Goal: Task Accomplishment & Management: Manage account settings

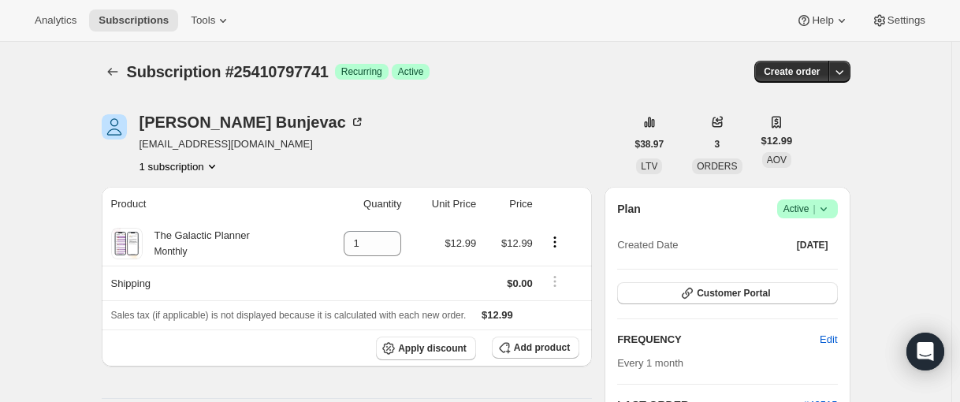
click at [828, 206] on icon at bounding box center [824, 209] width 16 height 16
click at [801, 262] on span "Cancel subscription" at bounding box center [804, 267] width 89 height 12
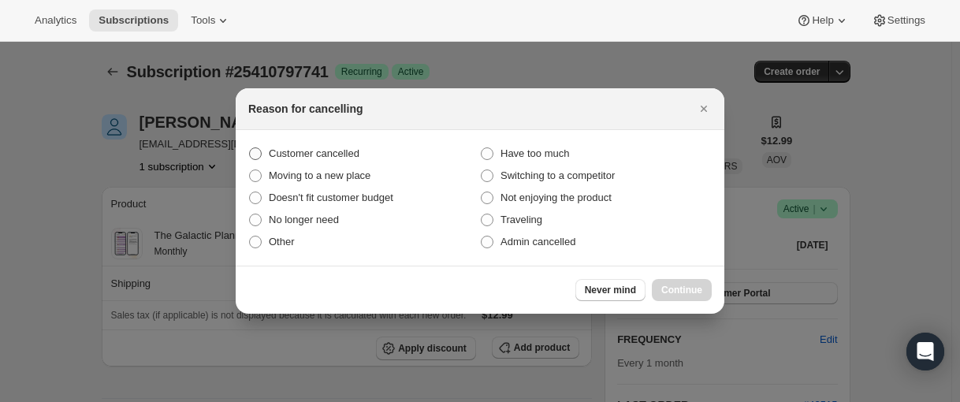
click at [333, 154] on span "Customer cancelled" at bounding box center [314, 153] width 91 height 12
click at [250, 148] on input "Customer cancelled" at bounding box center [249, 147] width 1 height 1
radio input "true"
click at [686, 298] on button "Continue" at bounding box center [682, 290] width 60 height 22
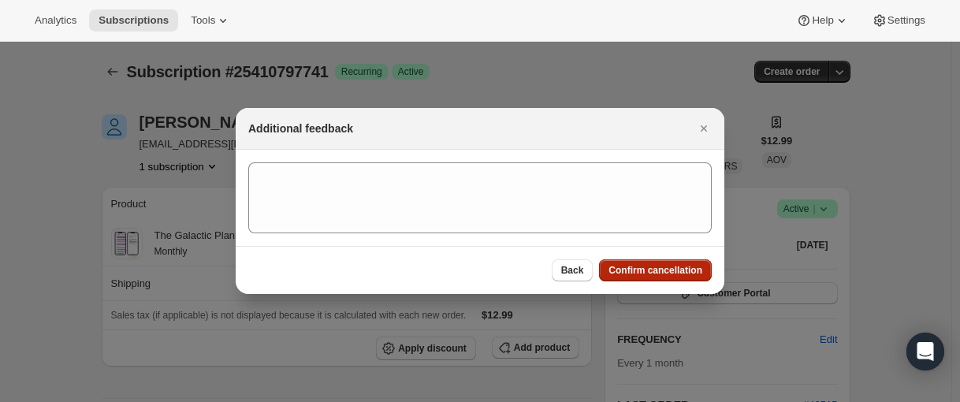
drag, startPoint x: 655, startPoint y: 263, endPoint x: 647, endPoint y: 264, distance: 7.9
click at [655, 264] on button "Confirm cancellation" at bounding box center [655, 270] width 113 height 22
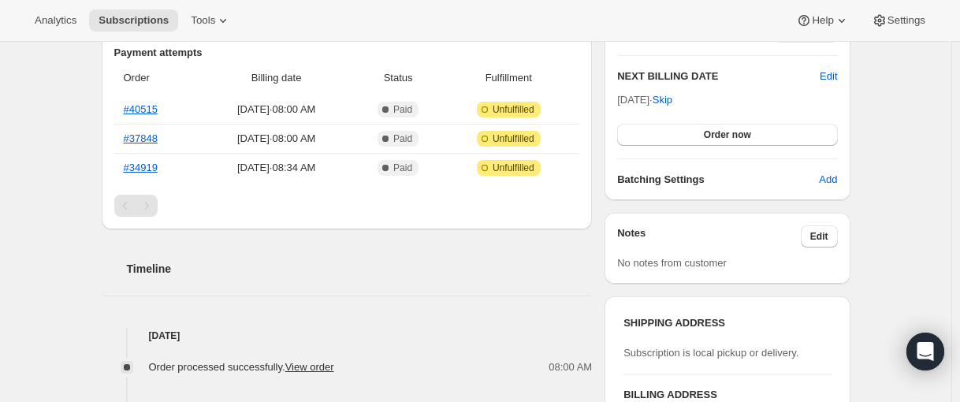
scroll to position [79, 0]
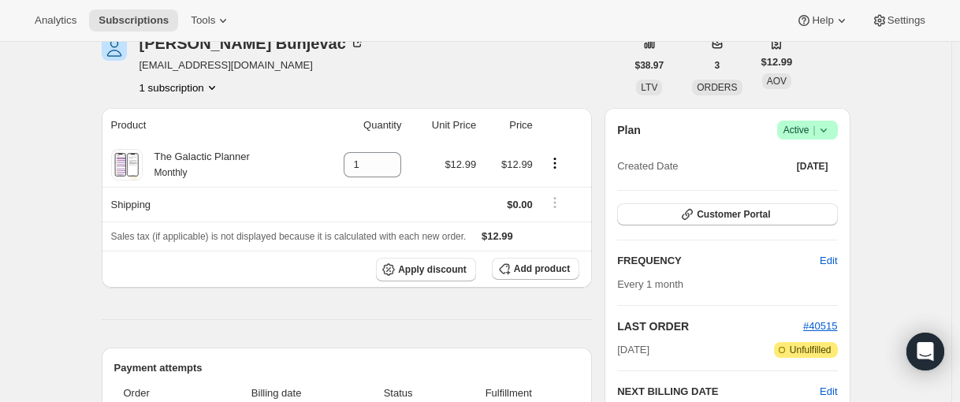
click at [836, 138] on span "Success Active |" at bounding box center [807, 130] width 61 height 19
click at [813, 197] on button "Cancel subscription" at bounding box center [805, 187] width 98 height 25
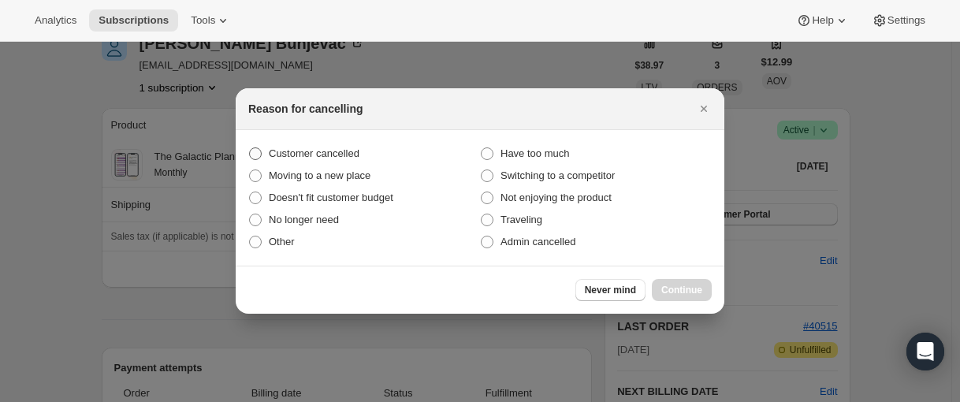
click at [340, 147] on span "Customer cancelled" at bounding box center [314, 154] width 91 height 16
click at [250, 147] on input "Customer cancelled" at bounding box center [249, 147] width 1 height 1
radio input "true"
click at [703, 287] on button "Continue" at bounding box center [682, 290] width 60 height 22
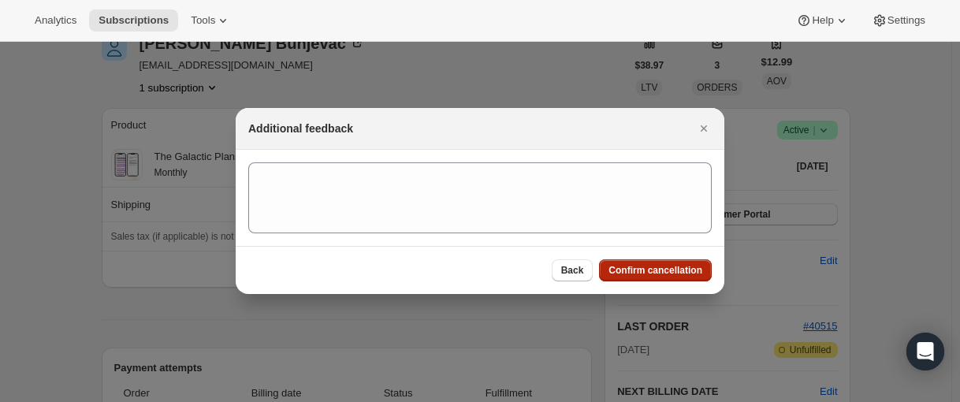
click at [685, 269] on span "Confirm cancellation" at bounding box center [655, 270] width 94 height 13
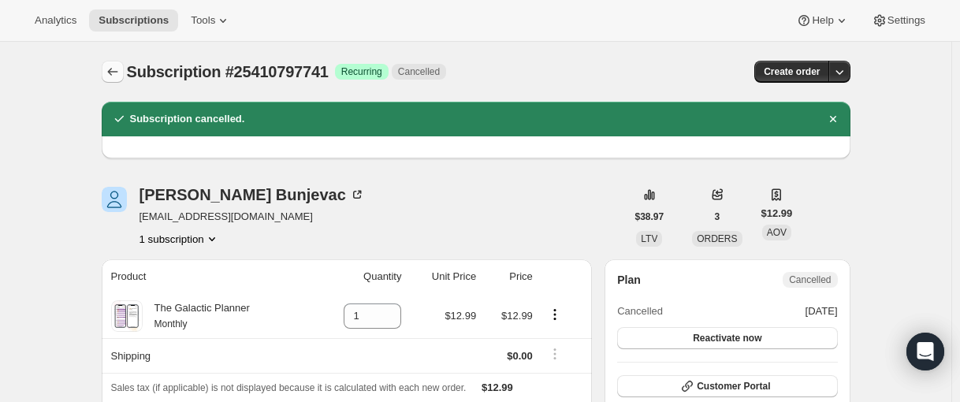
click at [118, 77] on icon "Subscriptions" at bounding box center [113, 72] width 16 height 16
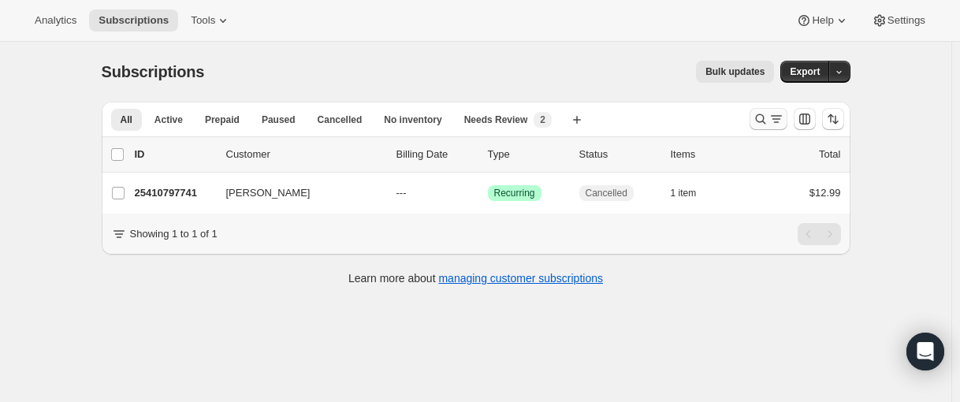
click at [764, 117] on icon "Search and filter results" at bounding box center [760, 119] width 16 height 16
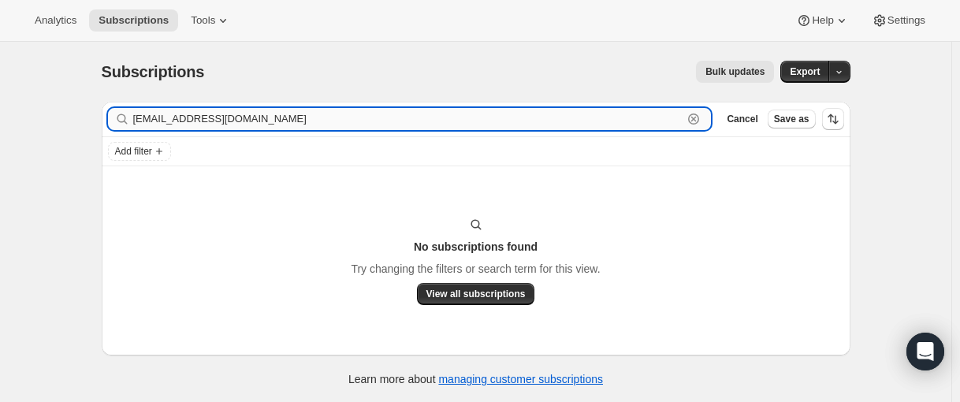
click at [261, 124] on input "cogcrafter@gmail.com" at bounding box center [408, 119] width 550 height 22
paste input "jennifer.may@dcs.k12.al.us"
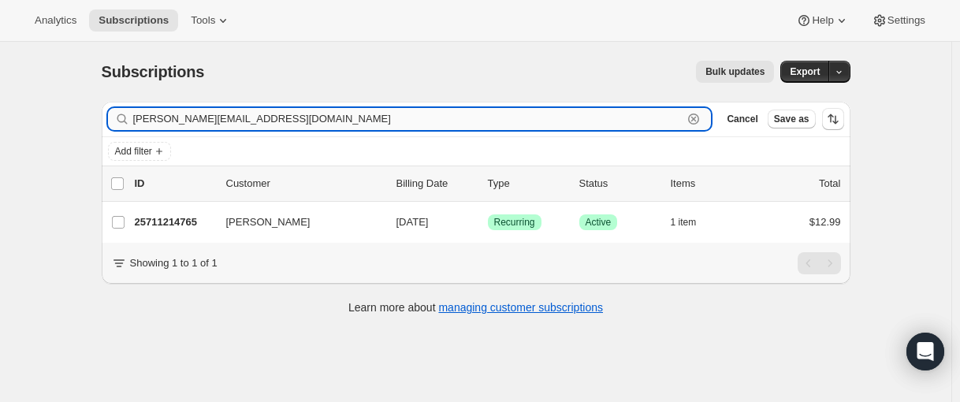
click at [311, 121] on input "jennifer.may@dcs.k12.al.us" at bounding box center [408, 119] width 550 height 22
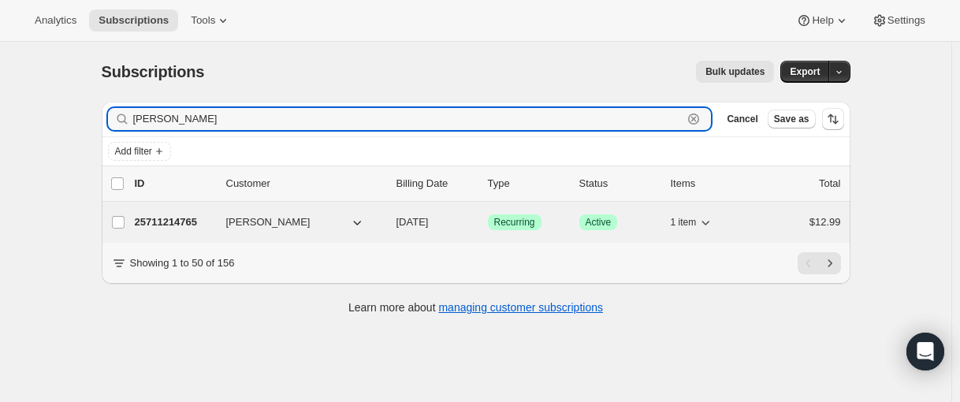
type input "Jennifer may"
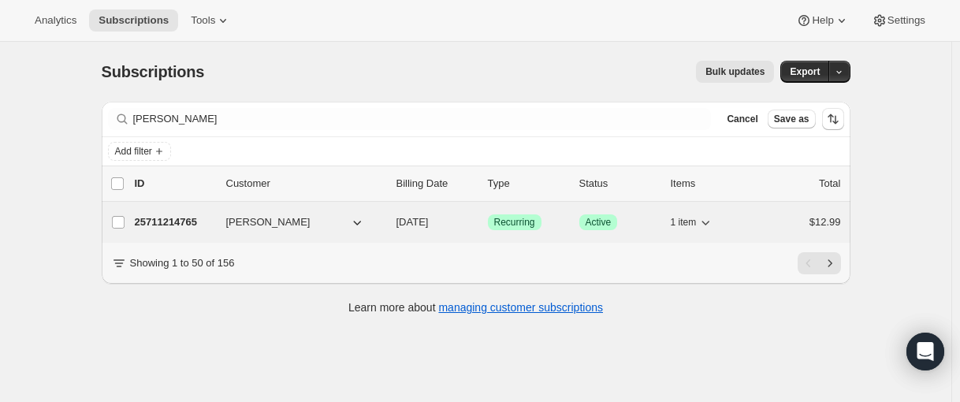
click at [186, 225] on p "25711214765" at bounding box center [174, 222] width 79 height 16
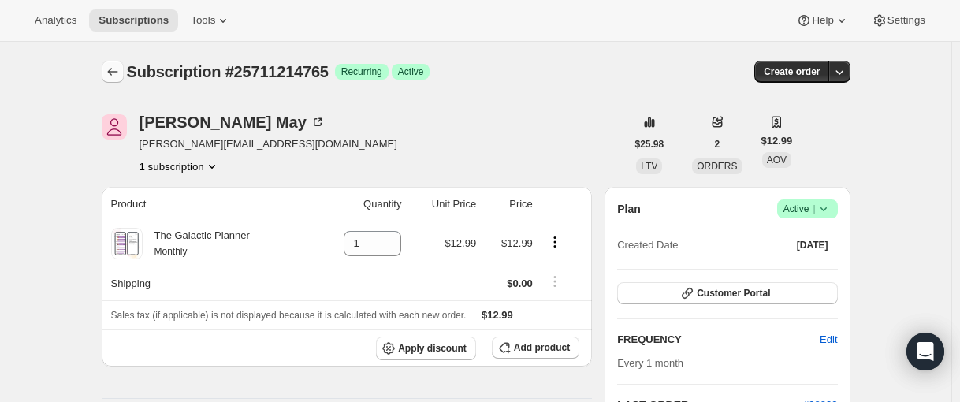
click at [118, 65] on icon "Subscriptions" at bounding box center [113, 72] width 16 height 16
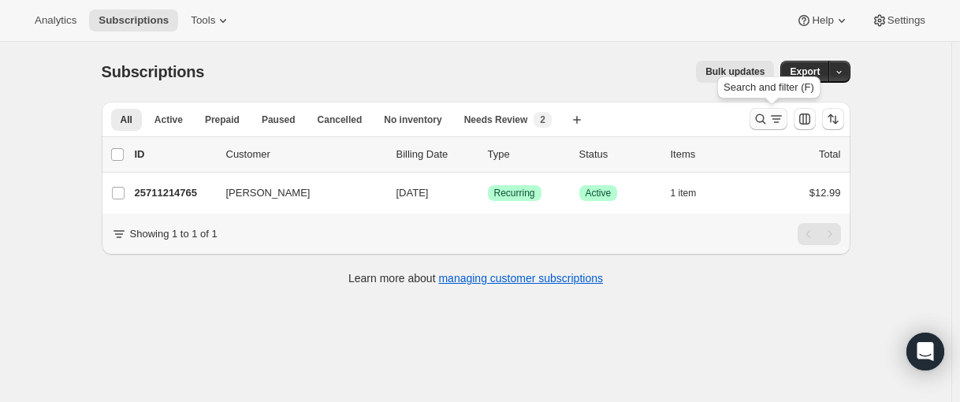
click at [762, 116] on icon "Search and filter results" at bounding box center [760, 119] width 16 height 16
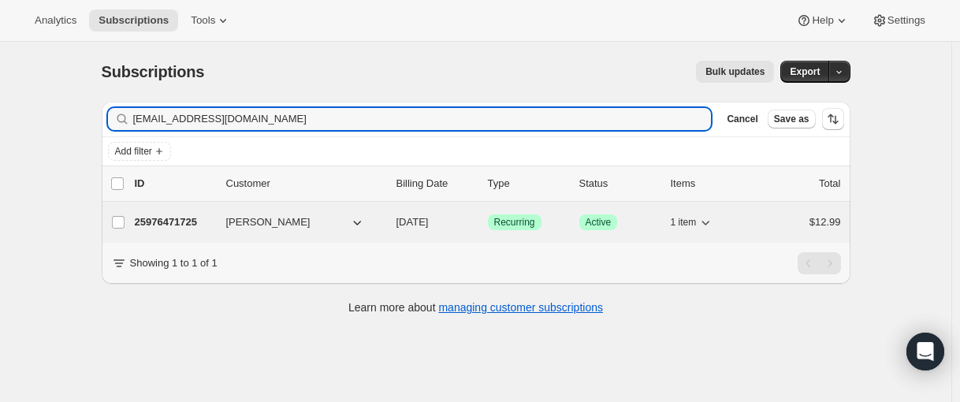
type input "tbedwelljr@gmail.com"
click at [188, 220] on p "25976471725" at bounding box center [174, 222] width 79 height 16
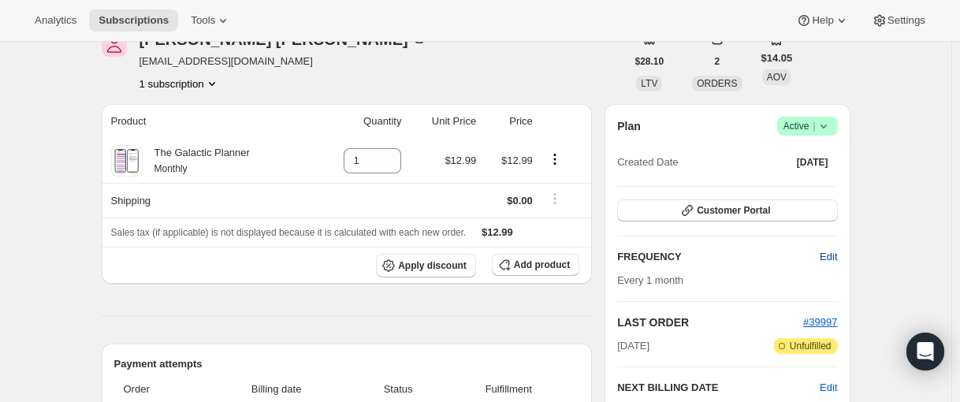
scroll to position [79, 0]
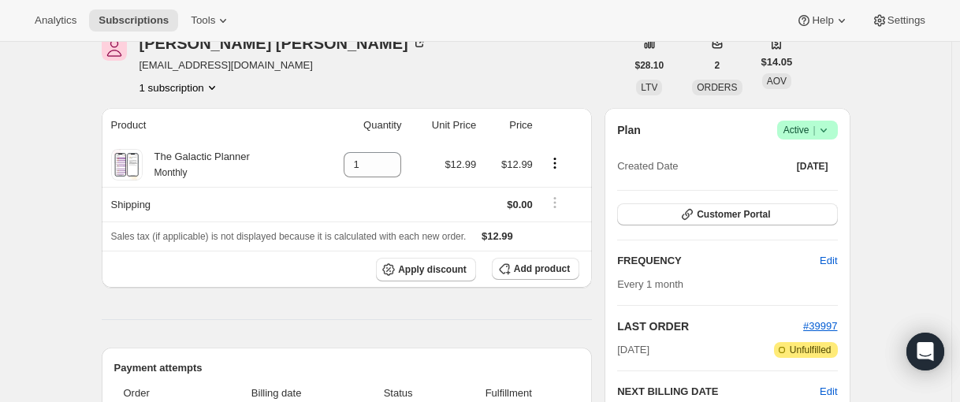
click at [831, 132] on icon at bounding box center [824, 130] width 16 height 16
click at [845, 191] on span "Cancel subscription" at bounding box center [804, 188] width 89 height 12
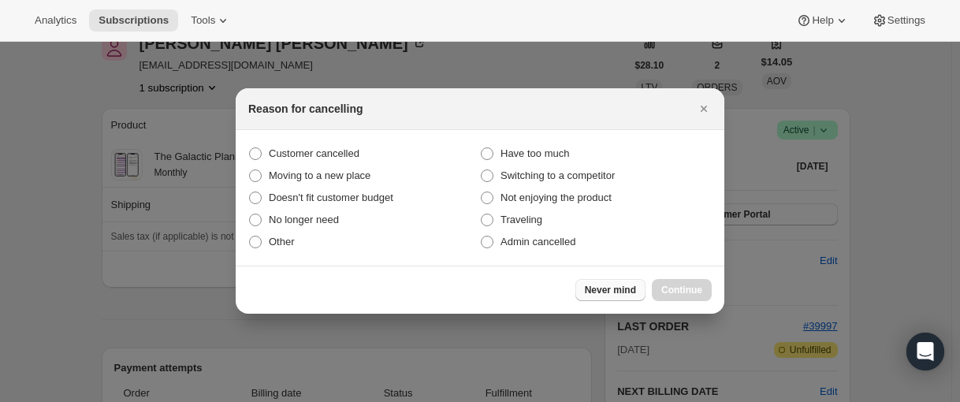
click at [635, 291] on span "Never mind" at bounding box center [610, 290] width 51 height 13
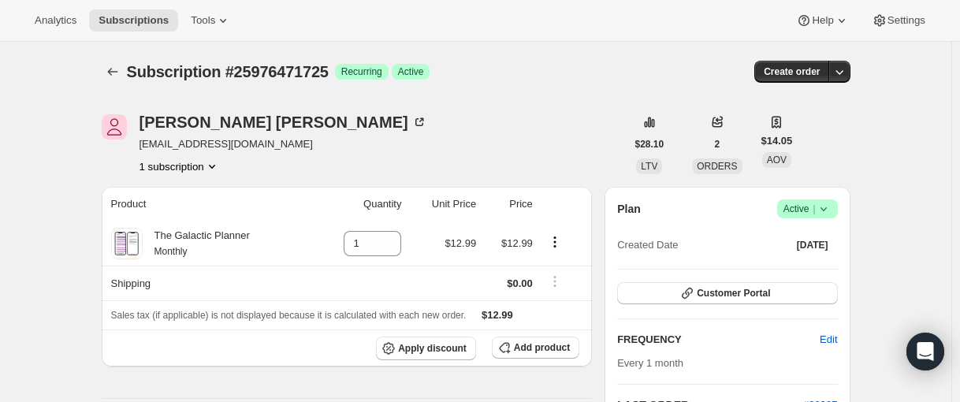
scroll to position [79, 0]
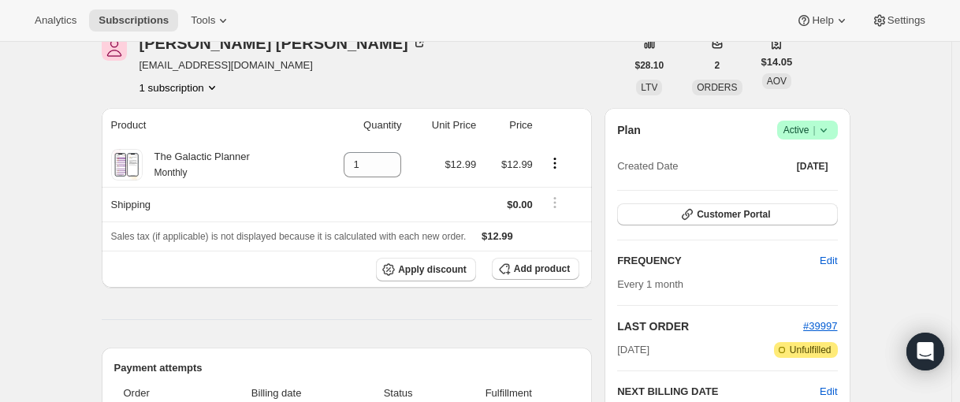
click at [836, 129] on span "Success Active |" at bounding box center [807, 130] width 61 height 19
click at [837, 129] on span "Success Active |" at bounding box center [807, 130] width 61 height 19
